Goal: Check status

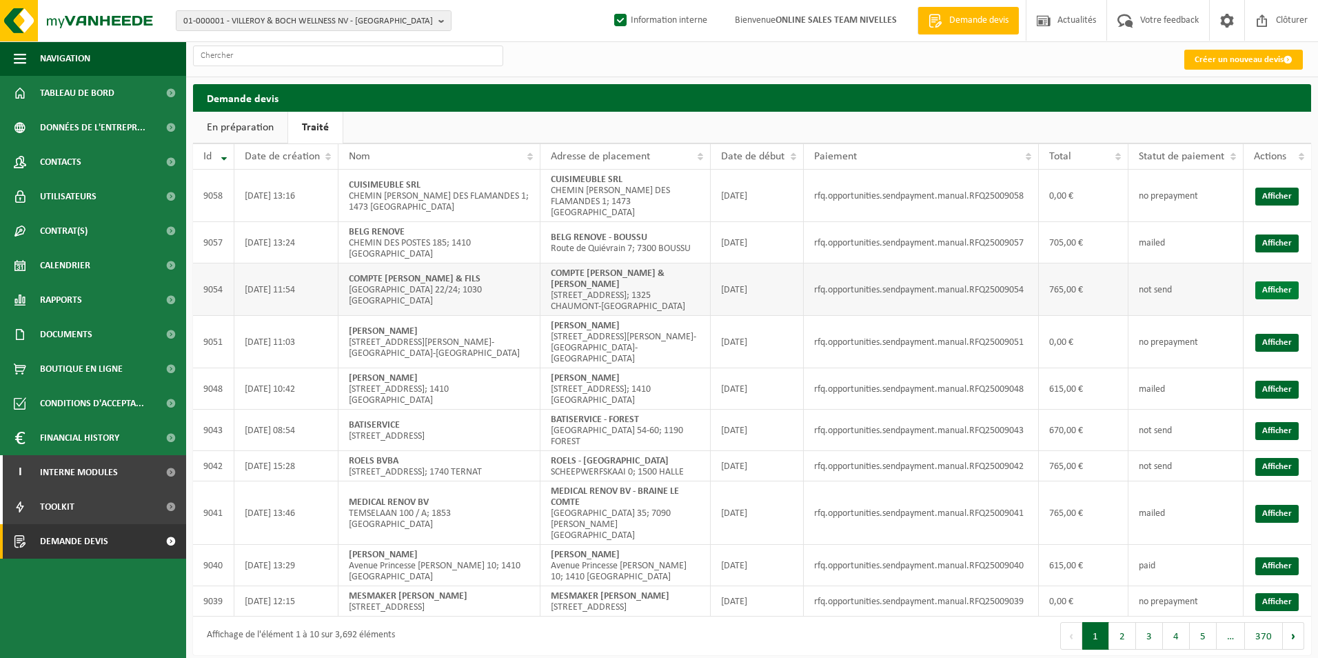
click at [1269, 281] on link "Afficher" at bounding box center [1276, 290] width 43 height 18
click at [1282, 234] on link "Afficher" at bounding box center [1276, 243] width 43 height 18
click at [1285, 234] on link "Afficher" at bounding box center [1276, 243] width 43 height 18
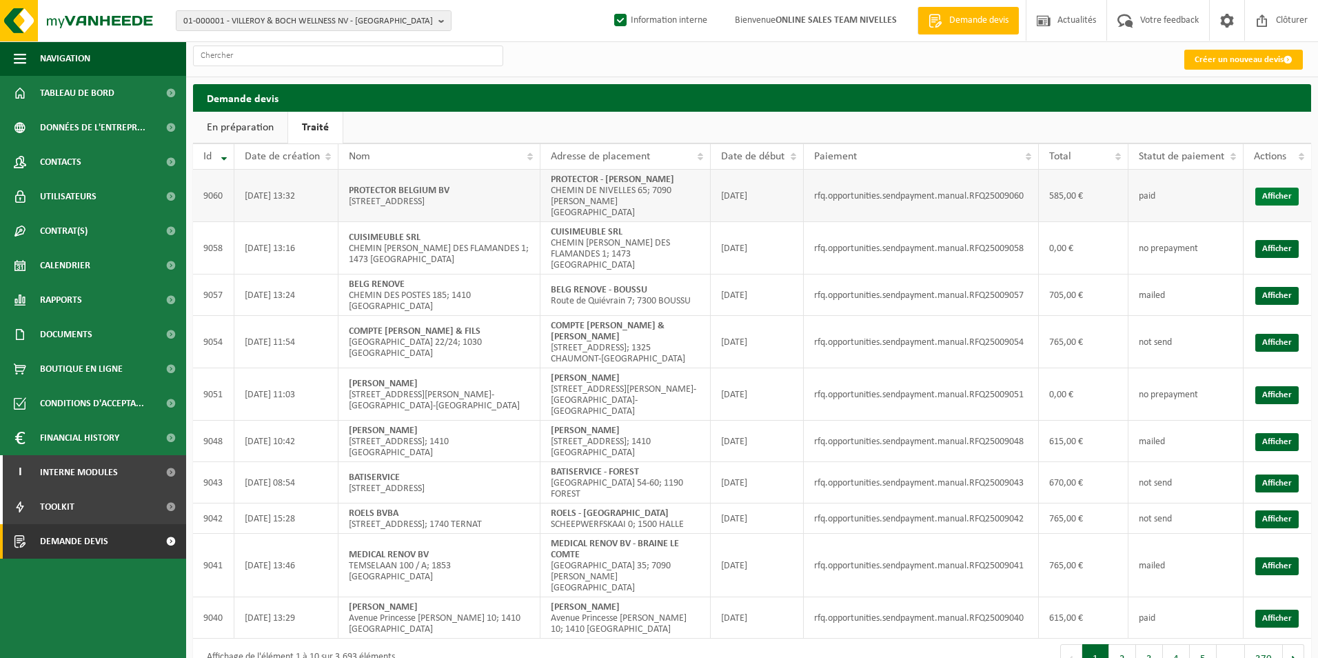
click at [1282, 188] on link "Afficher" at bounding box center [1276, 197] width 43 height 18
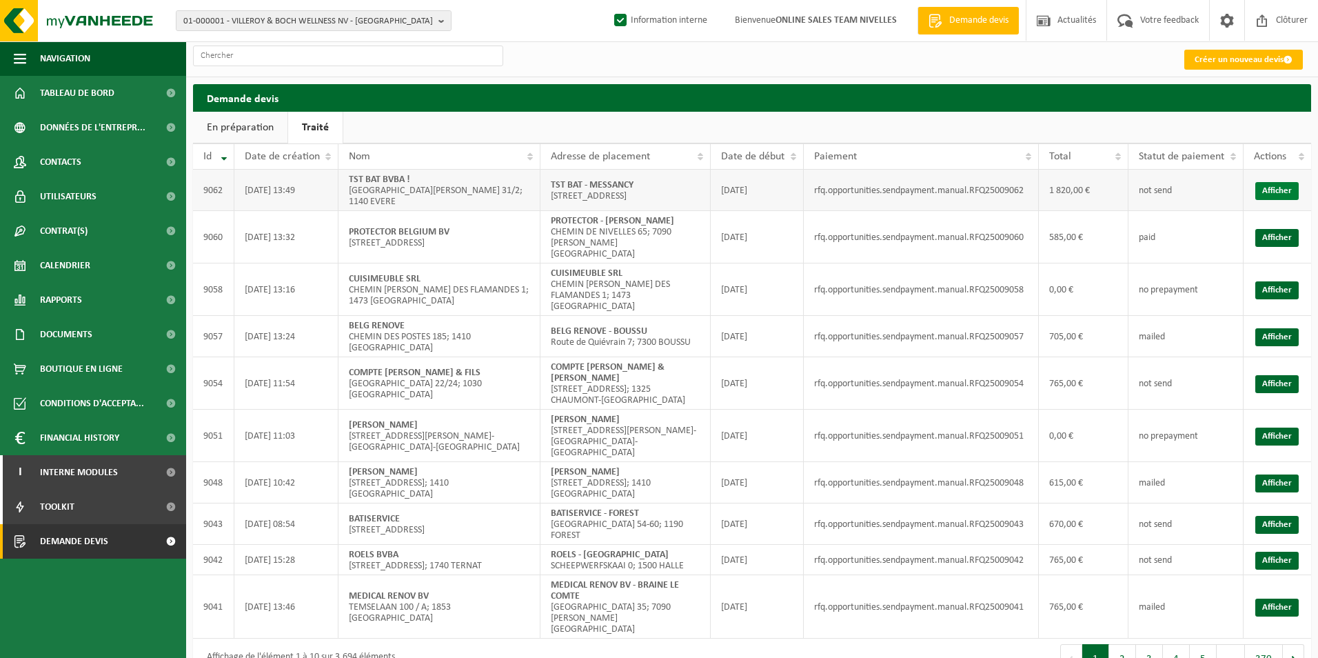
click at [1289, 191] on link "Afficher" at bounding box center [1276, 191] width 43 height 18
